Goal: Task Accomplishment & Management: Use online tool/utility

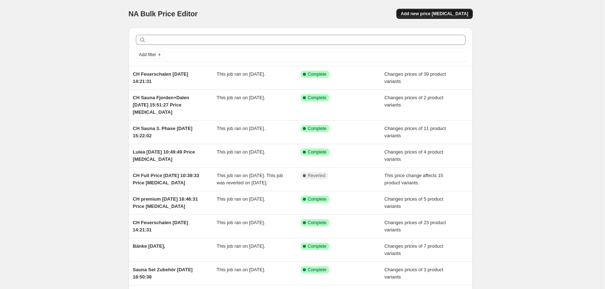
click at [441, 16] on span "Add new price [MEDICAL_DATA]" at bounding box center [434, 14] width 67 height 6
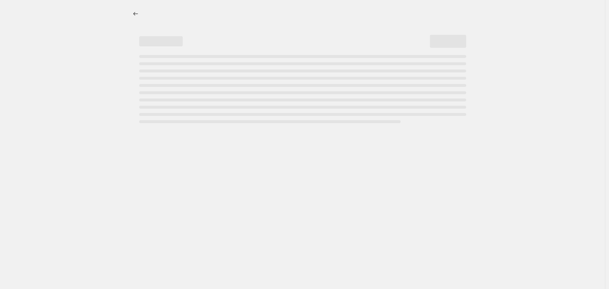
select select "percentage"
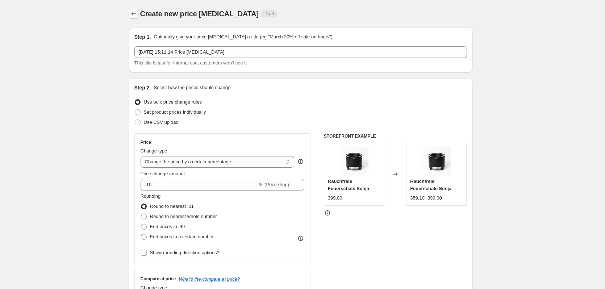
click at [133, 13] on icon "Price change jobs" at bounding box center [133, 13] width 7 height 7
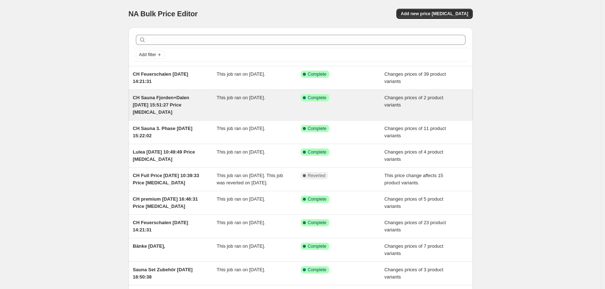
click at [177, 114] on div "CH Sauna Fjorden+Dalen [DATE] 15:51:27 Price [MEDICAL_DATA]" at bounding box center [175, 105] width 84 height 22
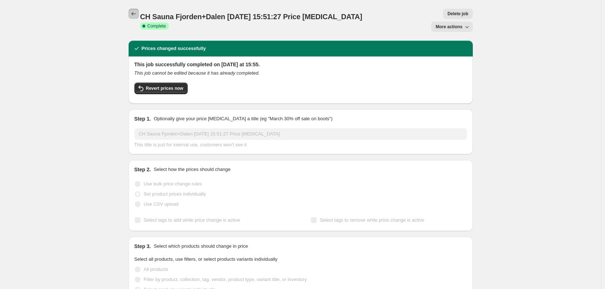
click at [135, 12] on icon "Price change jobs" at bounding box center [133, 13] width 7 height 7
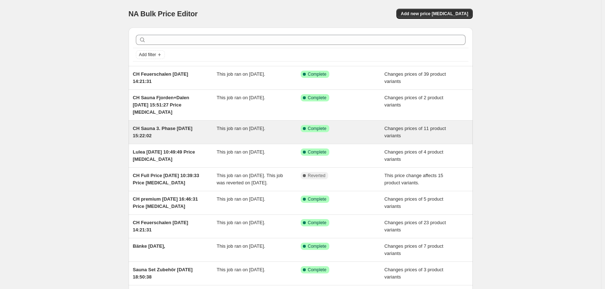
click at [156, 139] on div "CH Sauna 3. Phase [DATE] 15:22:02" at bounding box center [175, 132] width 84 height 14
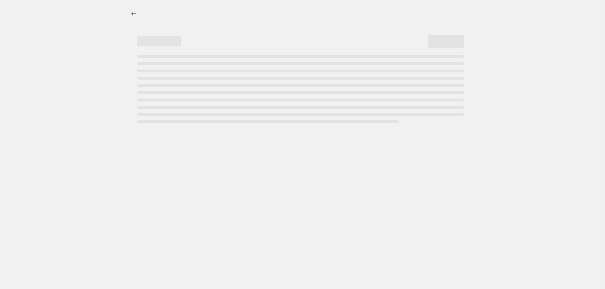
select select "collection"
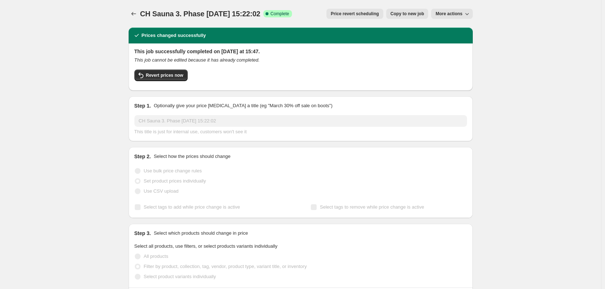
click at [417, 12] on span "Copy to new job" at bounding box center [408, 14] width 34 height 6
select select "collection"
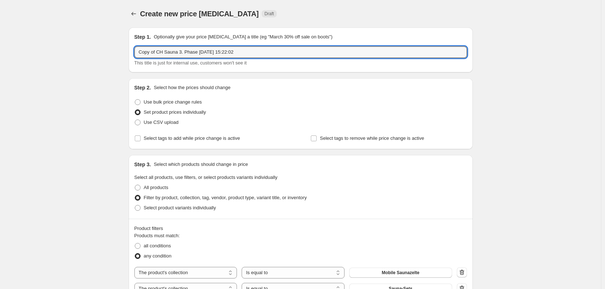
drag, startPoint x: 157, startPoint y: 51, endPoint x: 117, endPoint y: 51, distance: 39.1
drag, startPoint x: 162, startPoint y: 52, endPoint x: 257, endPoint y: 59, distance: 94.9
click at [257, 59] on div "CH Sauna 3. Phase [DATE] 15:22:02 This title is just for internal use, customer…" at bounding box center [300, 56] width 333 height 20
type input "CH Sauna 29.09"
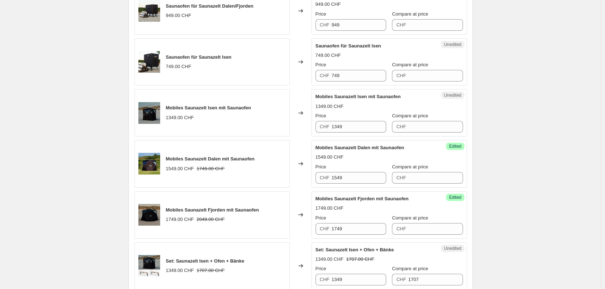
scroll to position [544, 0]
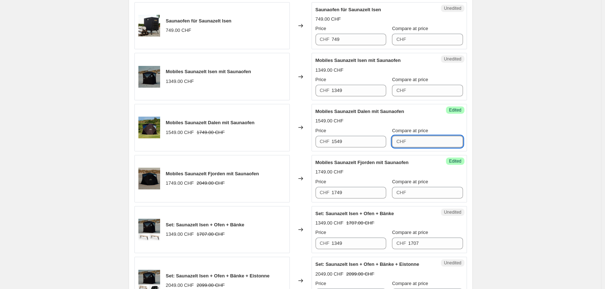
click at [433, 143] on input "Compare at price" at bounding box center [436, 142] width 55 height 12
type input "1749"
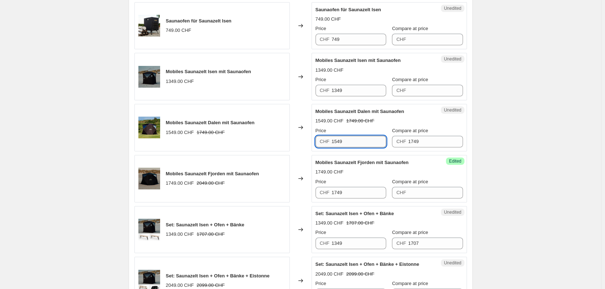
click at [381, 141] on input "1549" at bounding box center [359, 142] width 55 height 12
type input "1449"
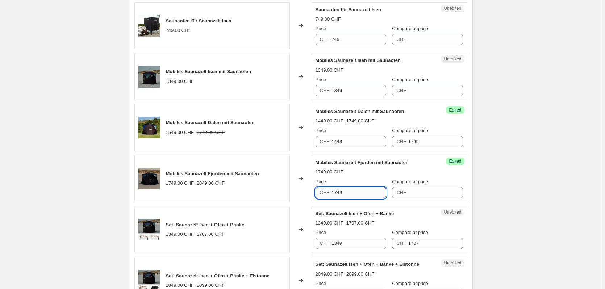
click at [359, 190] on input "1749" at bounding box center [359, 193] width 55 height 12
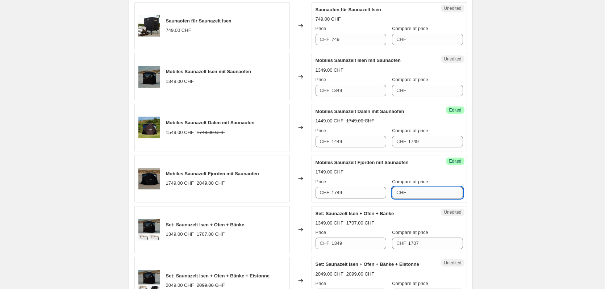
click at [426, 191] on input "Compare at price" at bounding box center [436, 193] width 55 height 12
type input "2049"
click at [364, 197] on input "1749" at bounding box center [359, 193] width 55 height 12
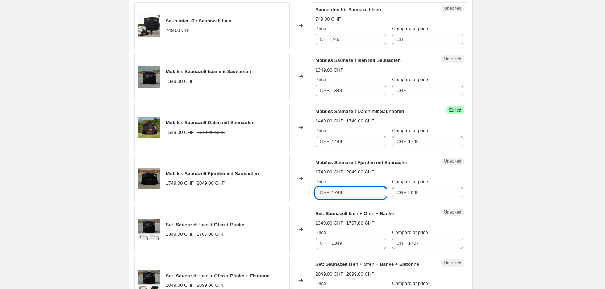
click at [364, 197] on input "1749" at bounding box center [359, 193] width 55 height 12
type input "1649"
click at [390, 179] on div "Price CHF 1649 Compare at price CHF 2049" at bounding box center [390, 188] width 148 height 20
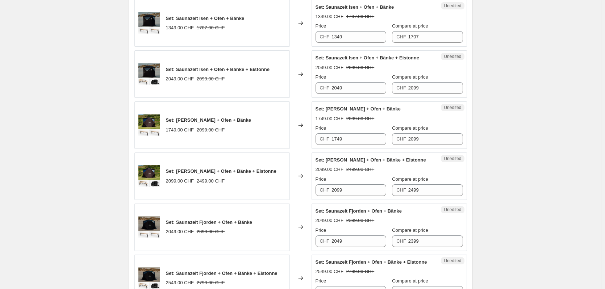
scroll to position [761, 0]
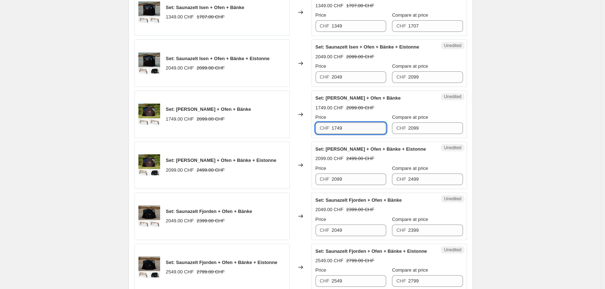
click at [338, 130] on input "1749" at bounding box center [359, 129] width 55 height 12
type input "1649"
click at [338, 182] on input "2099" at bounding box center [359, 180] width 55 height 12
type input "1999"
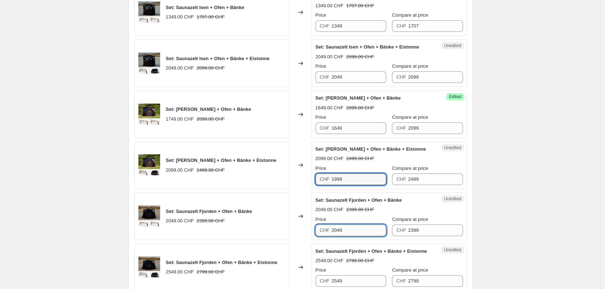
click at [351, 231] on input "2049" at bounding box center [359, 231] width 55 height 12
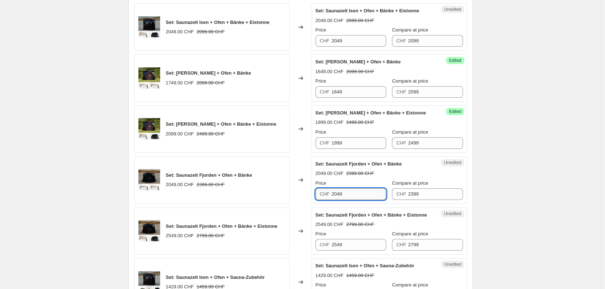
click at [337, 195] on input "2049" at bounding box center [359, 194] width 55 height 12
type input "1949"
click at [337, 245] on input "2549" at bounding box center [359, 245] width 55 height 12
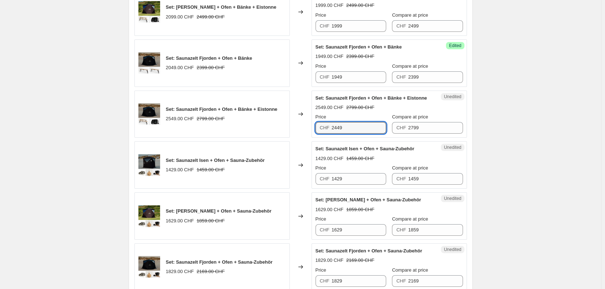
scroll to position [942, 0]
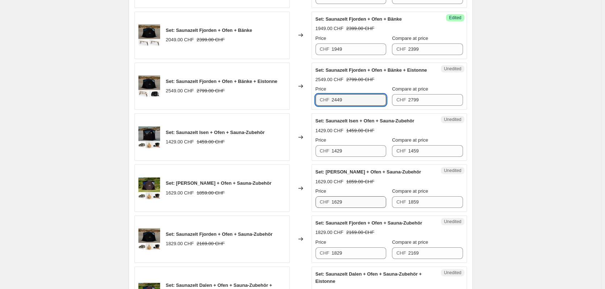
type input "2449"
click at [338, 203] on input "1629" at bounding box center [359, 202] width 55 height 12
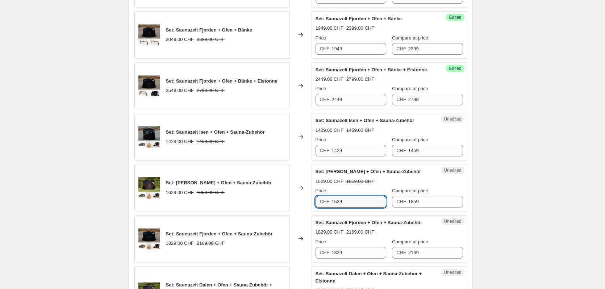
scroll to position [1015, 0]
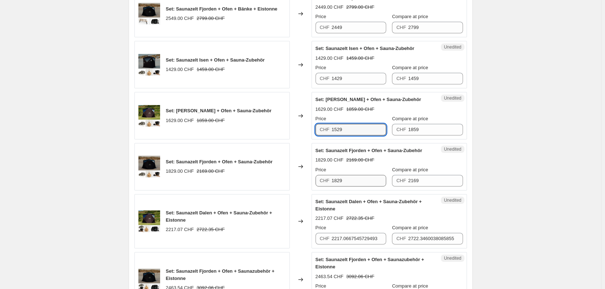
type input "1529"
click at [339, 181] on input "1829" at bounding box center [359, 181] width 55 height 12
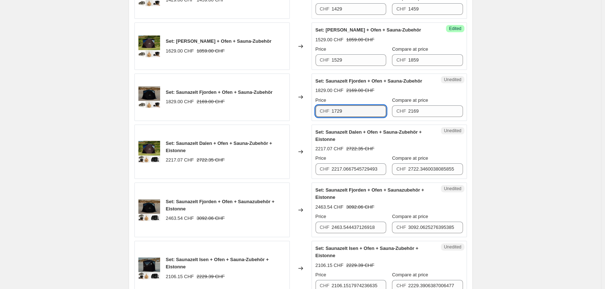
scroll to position [1087, 0]
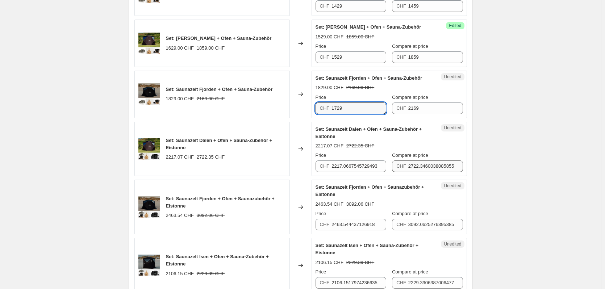
type input "1729"
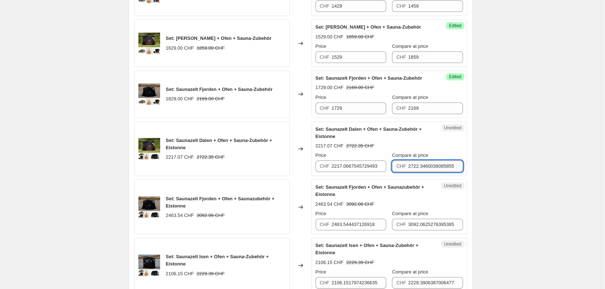
click at [438, 165] on input "2722.3460038085855" at bounding box center [436, 167] width 55 height 12
type input "2709"
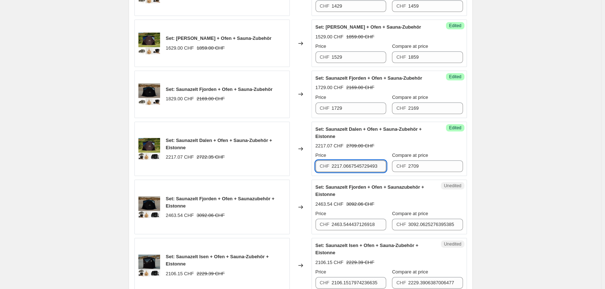
click at [352, 165] on input "2217.0667545729493" at bounding box center [359, 167] width 55 height 12
type input "2219"
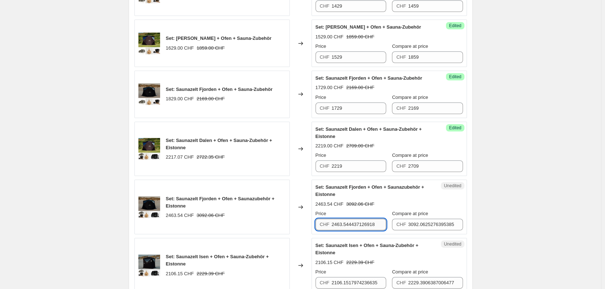
click at [358, 228] on input "2463.544437126918" at bounding box center [359, 225] width 55 height 12
click at [432, 224] on input "3092.0625276395385" at bounding box center [436, 225] width 55 height 12
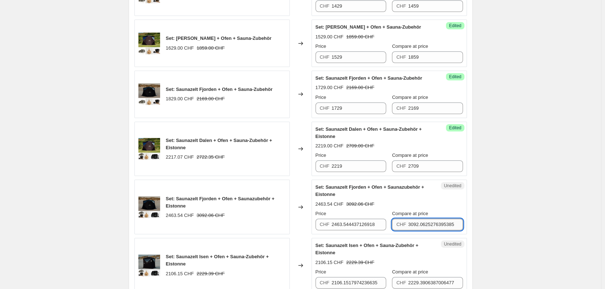
click at [432, 224] on input "3092.0625276395385" at bounding box center [436, 225] width 55 height 12
type input "3099"
click at [354, 222] on input "2463.544437126918" at bounding box center [359, 225] width 55 height 12
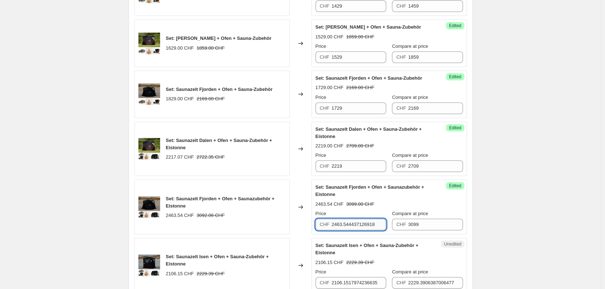
click at [354, 222] on input "2463.544437126918" at bounding box center [359, 225] width 55 height 12
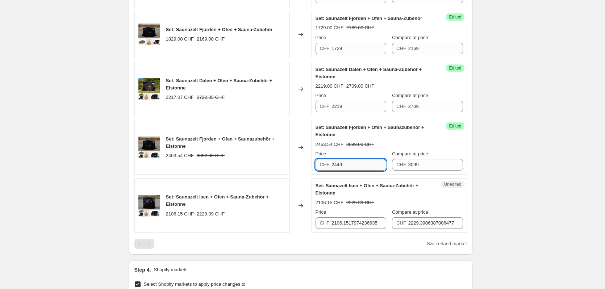
scroll to position [1160, 0]
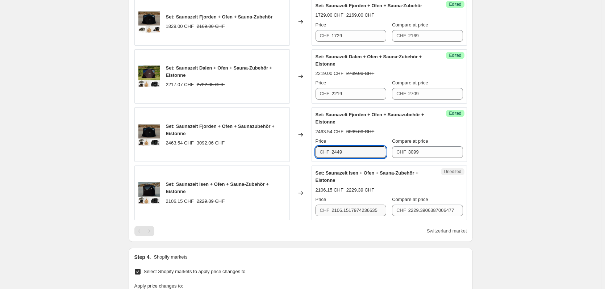
type input "2449"
click at [353, 214] on input "2106.1517974236635" at bounding box center [359, 211] width 55 height 12
click at [424, 210] on input "2229.3906387006477" at bounding box center [436, 211] width 55 height 12
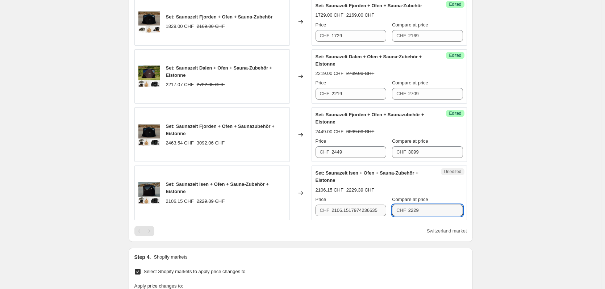
type input "2229"
click at [353, 207] on input "2106.1517974236635" at bounding box center [359, 211] width 55 height 12
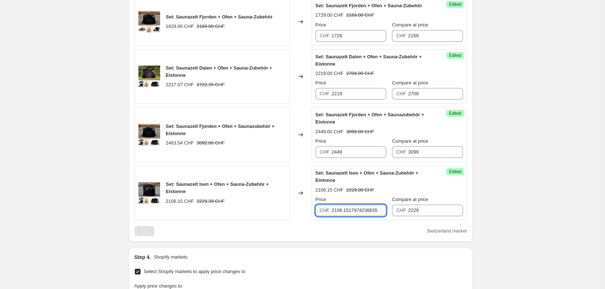
click at [353, 207] on input "2106.1517974236635" at bounding box center [359, 211] width 55 height 12
type input "2099"
click at [356, 200] on div "Price" at bounding box center [351, 199] width 71 height 7
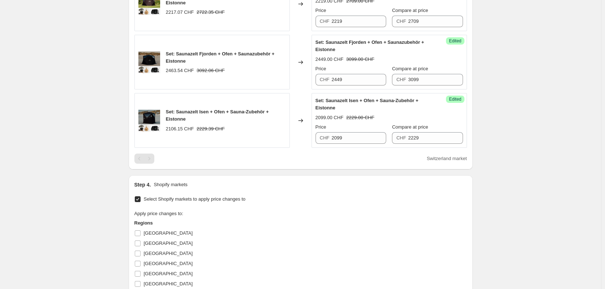
scroll to position [1406, 0]
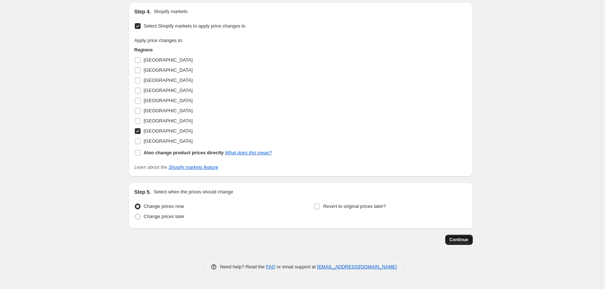
click at [466, 245] on button "Continue" at bounding box center [460, 240] width 28 height 10
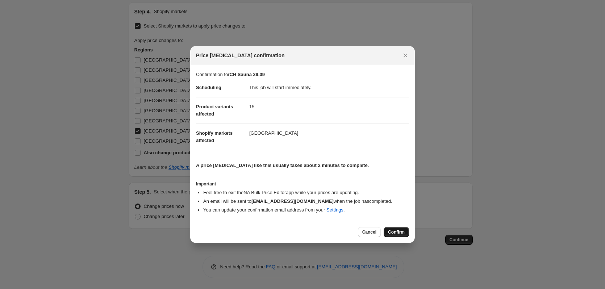
click at [394, 232] on span "Confirm" at bounding box center [396, 232] width 17 height 6
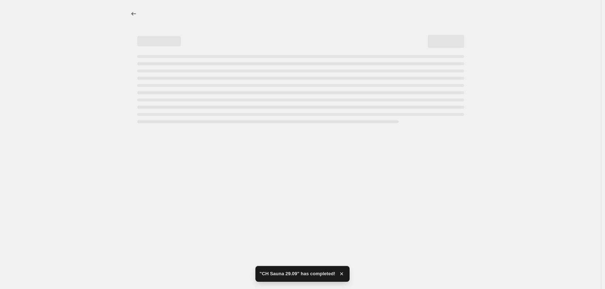
select select "collection"
